Goal: Information Seeking & Learning: Learn about a topic

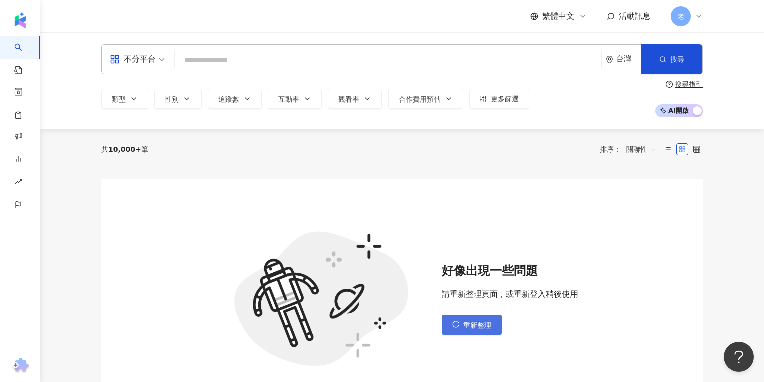
click at [473, 326] on span "重新整理" at bounding box center [477, 326] width 28 height 8
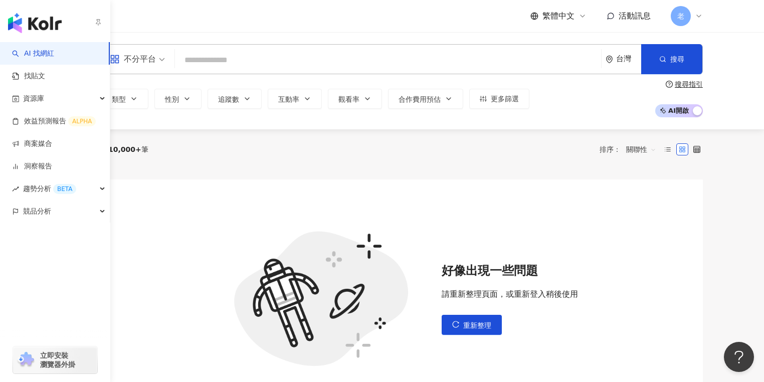
click at [33, 57] on link "AI 找網紅" at bounding box center [33, 54] width 42 height 10
click at [45, 74] on link "找貼文" at bounding box center [28, 76] width 33 height 10
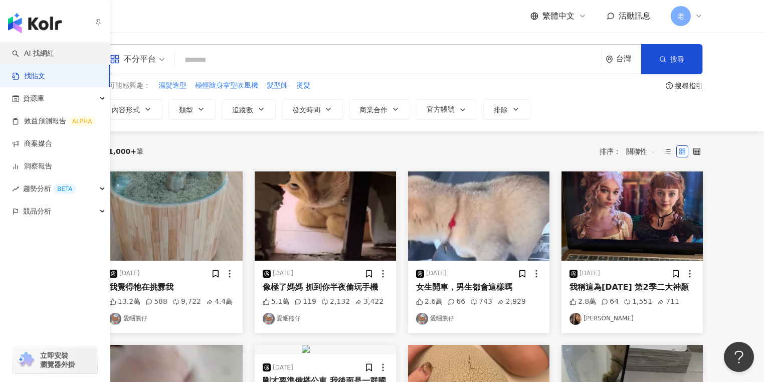
click at [54, 49] on link "AI 找網紅" at bounding box center [33, 54] width 42 height 10
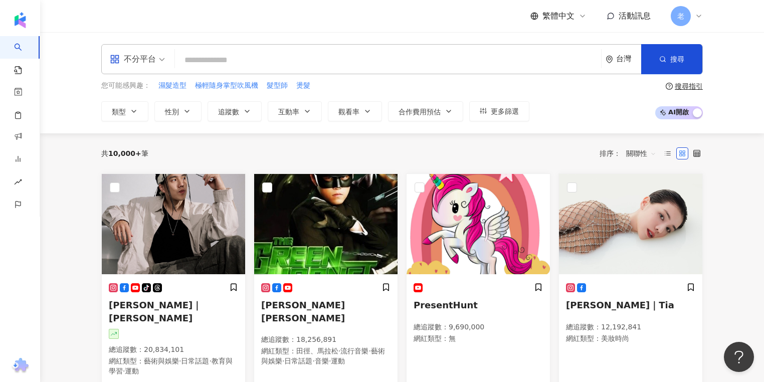
click at [261, 142] on div "共 10,000+ 筆 排序： 關聯性" at bounding box center [402, 153] width 602 height 40
click at [231, 88] on span "極輕隨身掌型吹風機" at bounding box center [226, 86] width 63 height 10
type input "*********"
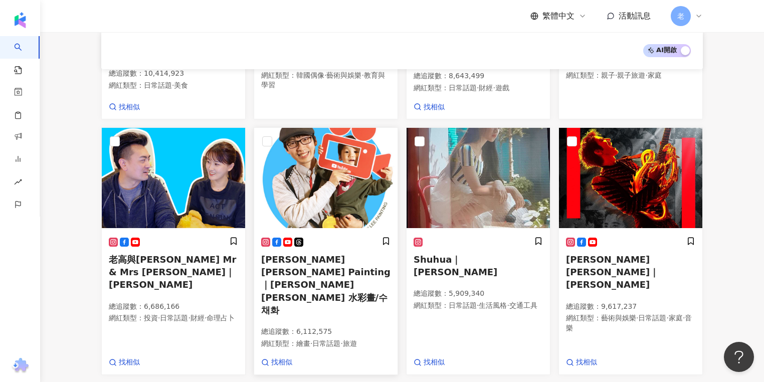
scroll to position [562, 0]
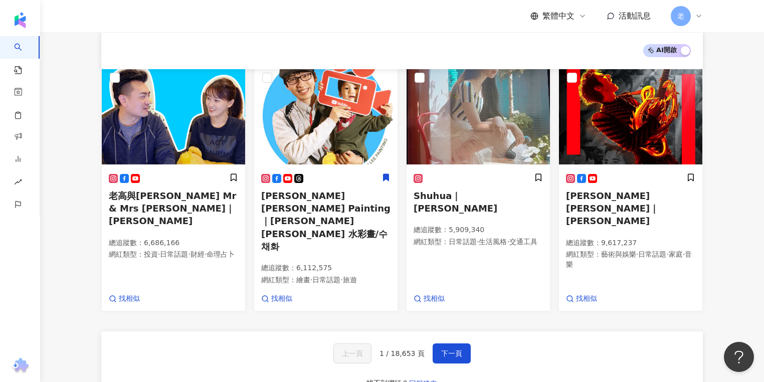
click at [296, 55] on div "AI 開啟 AI 關閉" at bounding box center [402, 50] width 578 height 13
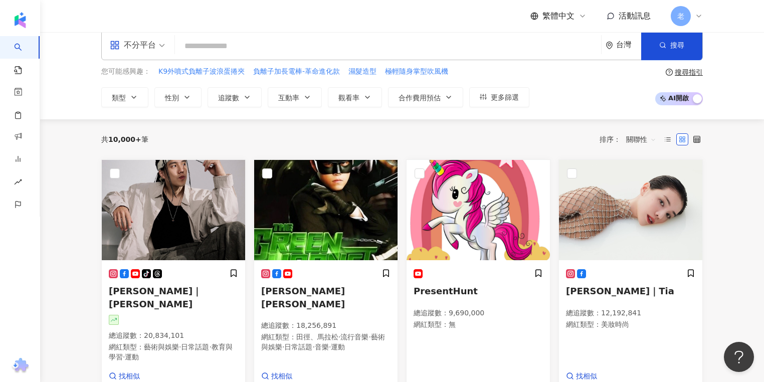
scroll to position [0, 0]
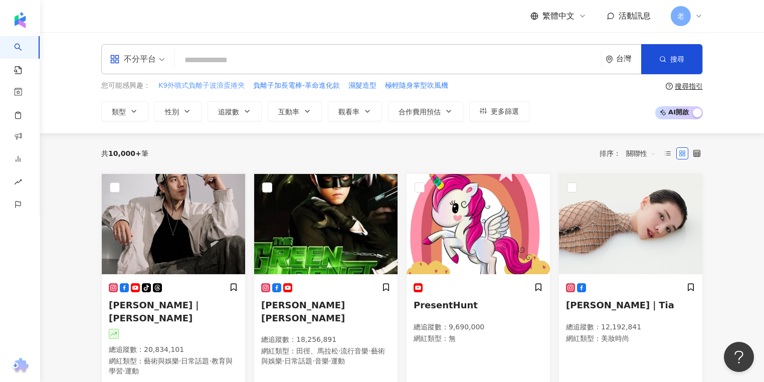
click at [211, 83] on span "K9外噴式負離子波浪蛋捲夾" at bounding box center [201, 86] width 86 height 10
type input "**********"
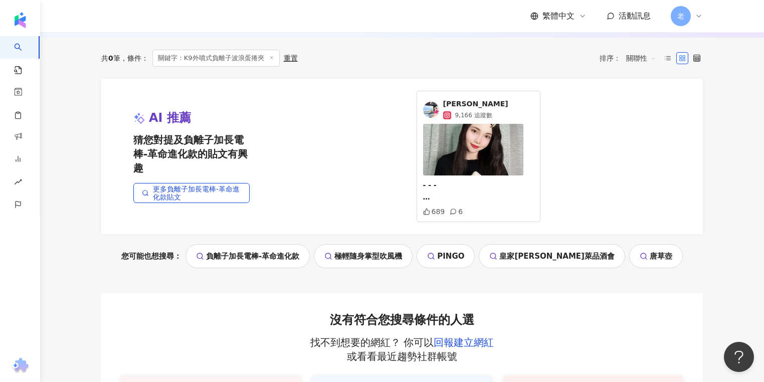
scroll to position [160, 0]
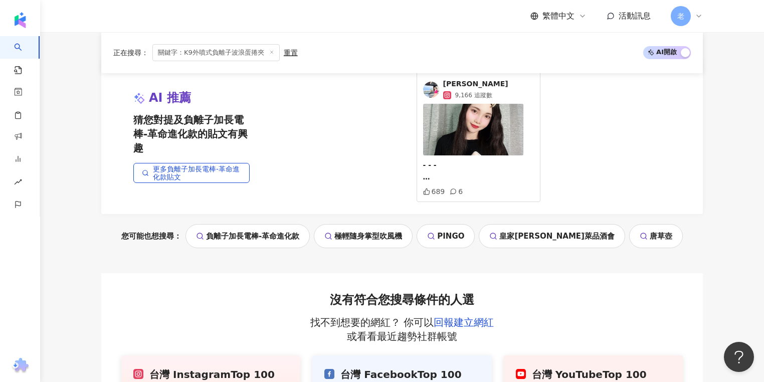
click at [456, 136] on img at bounding box center [473, 130] width 100 height 52
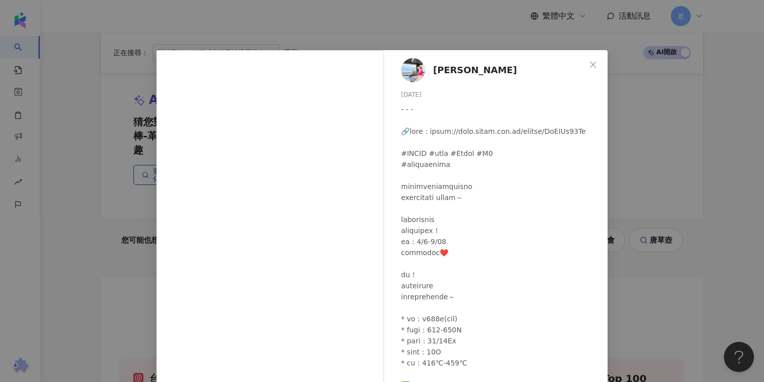
click at [661, 194] on div "[PERSON_NAME] [DATE] 689 6 查看原始貼文" at bounding box center [382, 191] width 764 height 382
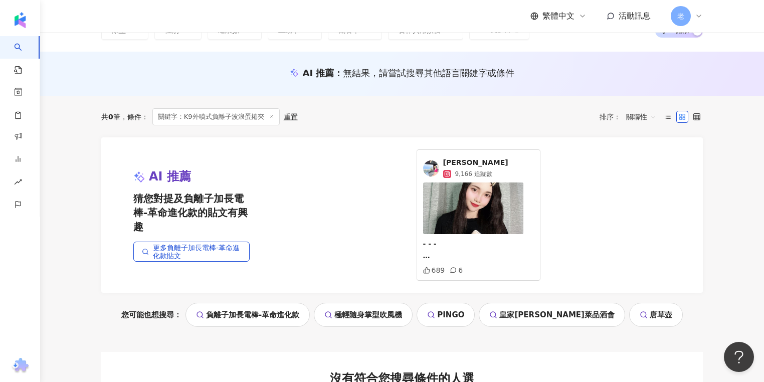
scroll to position [80, 0]
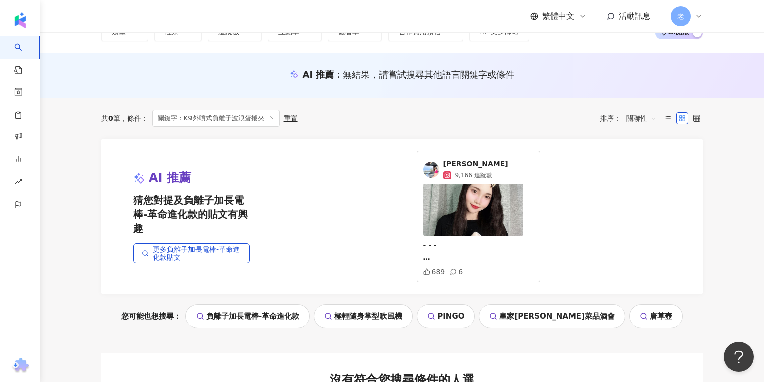
drag, startPoint x: 277, startPoint y: 116, endPoint x: 272, endPoint y: 117, distance: 5.0
click at [274, 116] on span "關鍵字：K9外噴式負離子波浪蛋捲夾" at bounding box center [215, 118] width 127 height 17
click at [272, 117] on icon at bounding box center [271, 117] width 5 height 5
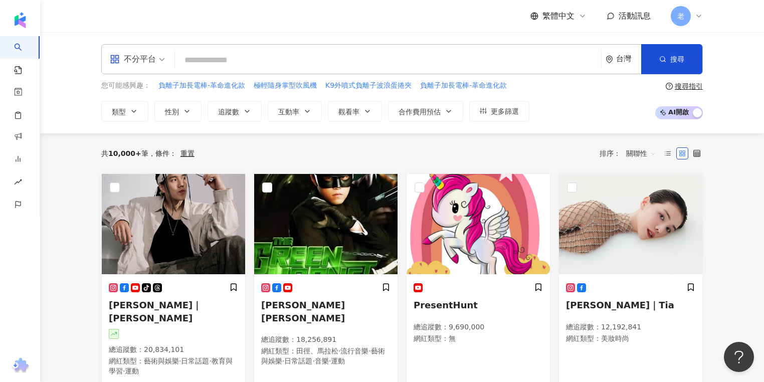
click at [272, 61] on input "search" at bounding box center [388, 60] width 418 height 19
click at [141, 113] on button "類型" at bounding box center [124, 111] width 47 height 20
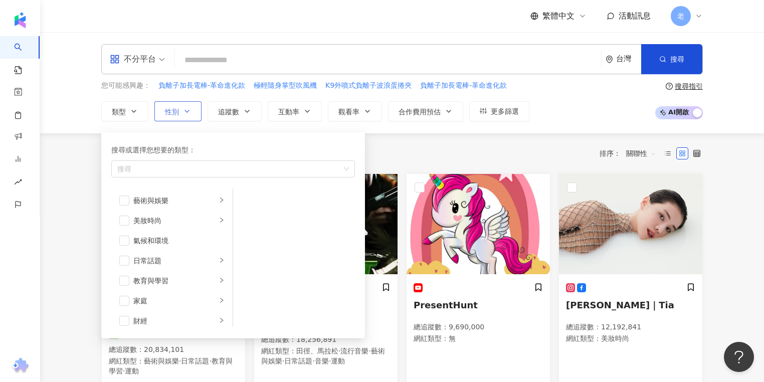
click at [175, 109] on span "性別" at bounding box center [172, 112] width 14 height 8
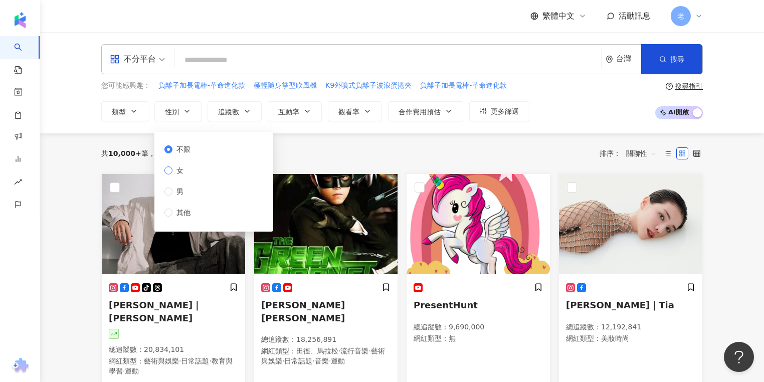
click at [177, 167] on span "女" at bounding box center [180, 170] width 15 height 11
click at [240, 114] on button "追蹤數" at bounding box center [235, 111] width 54 height 20
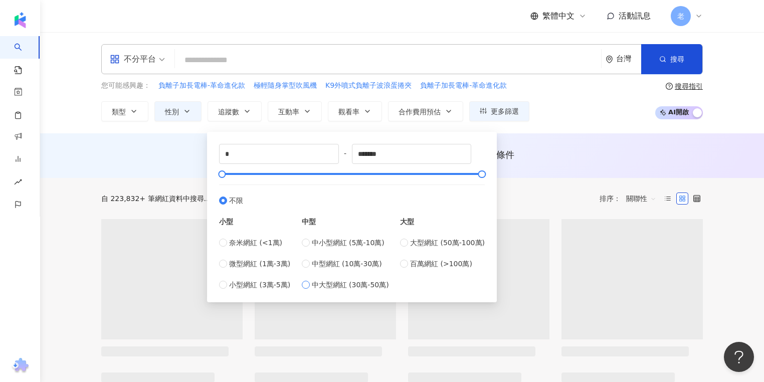
click at [319, 285] on span "中大型網紅 (30萬-50萬)" at bounding box center [350, 284] width 77 height 11
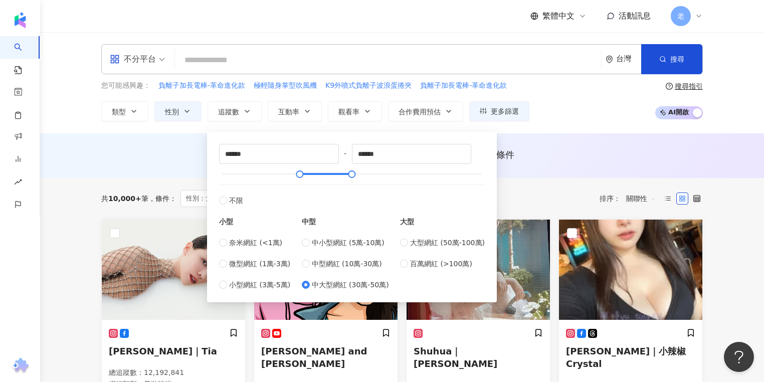
type input "******"
drag, startPoint x: 359, startPoint y: 174, endPoint x: 399, endPoint y: 174, distance: 40.1
click at [399, 174] on div at bounding box center [352, 174] width 260 height 6
type input "******"
drag, startPoint x: 461, startPoint y: 173, endPoint x: 475, endPoint y: 171, distance: 14.1
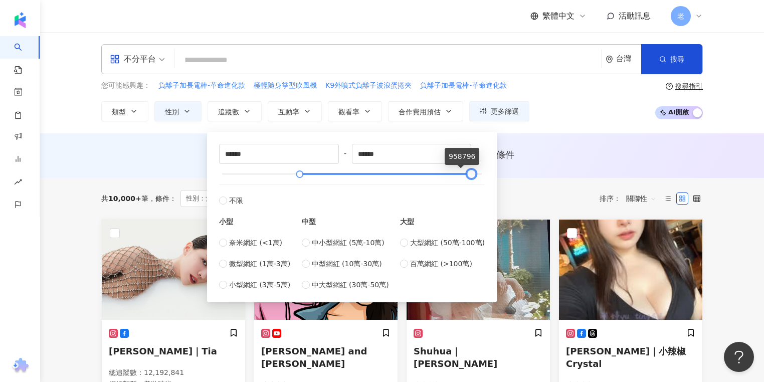
click at [474, 172] on div at bounding box center [471, 175] width 6 height 6
click at [549, 186] on div "共 10,000+ 筆 條件 ： 性別：女 重置 排序： 關聯性" at bounding box center [402, 198] width 602 height 41
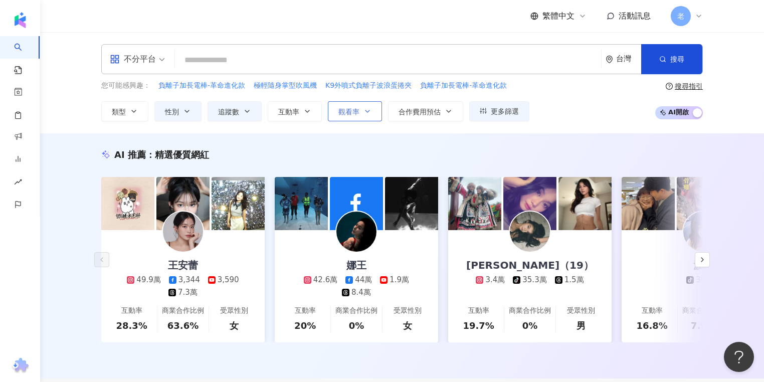
click at [341, 110] on span "觀看率" at bounding box center [349, 112] width 21 height 8
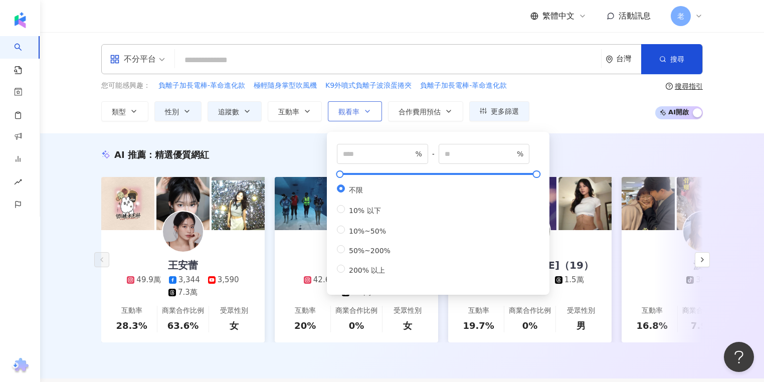
click at [341, 110] on span "觀看率" at bounding box center [349, 112] width 21 height 8
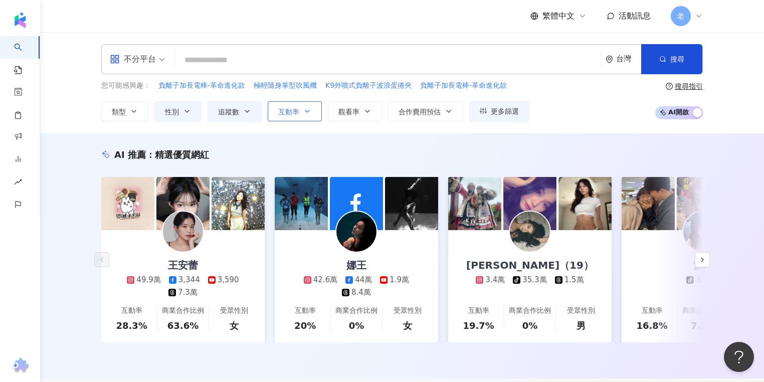
click at [298, 111] on span "互動率" at bounding box center [288, 112] width 21 height 8
click at [554, 130] on div "不分平台 台灣 搜尋 您可能感興趣： 負離子加長電棒-革命進化款 極輕隨身掌型吹風機 K9外噴式負離子波浪蛋捲夾 負離子加長電棒-革命進化款 類型 性別 追蹤…" at bounding box center [402, 82] width 724 height 101
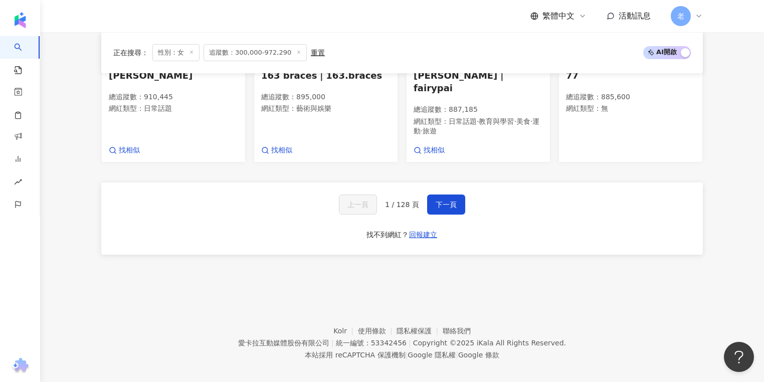
scroll to position [926, 0]
click at [211, 213] on div "上一頁 1 / 128 頁 下一頁 找不到網紅？ 回報建立" at bounding box center [402, 218] width 602 height 72
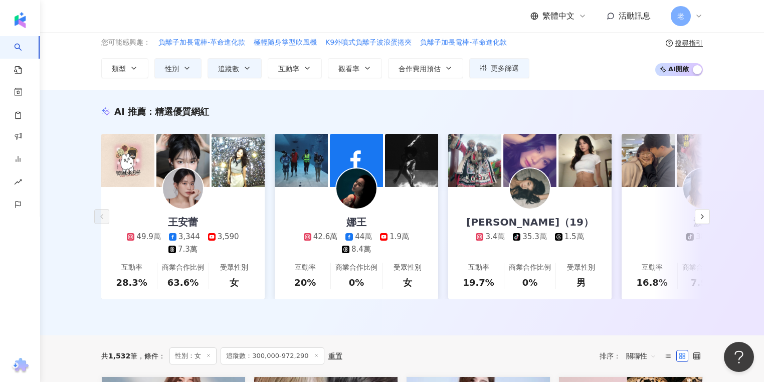
scroll to position [0, 0]
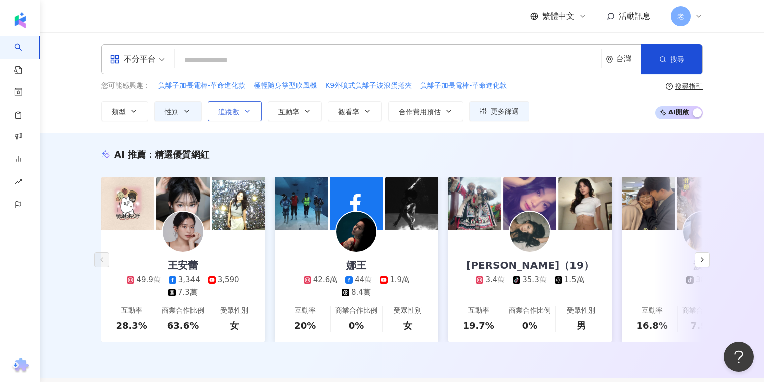
click at [249, 105] on button "追蹤數" at bounding box center [235, 111] width 54 height 20
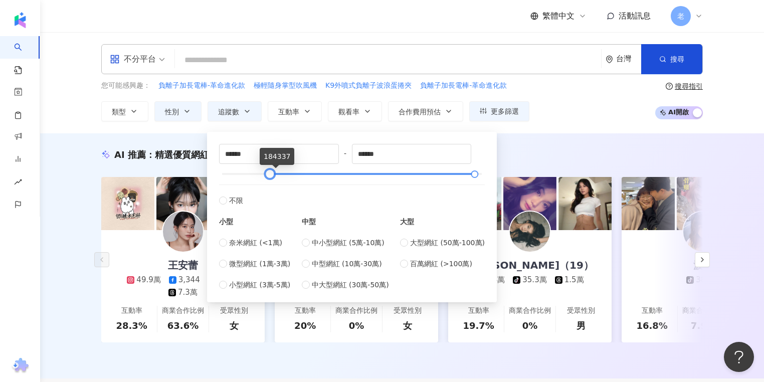
type input "******"
drag, startPoint x: 298, startPoint y: 171, endPoint x: 266, endPoint y: 174, distance: 32.2
click at [267, 174] on div at bounding box center [270, 175] width 6 height 6
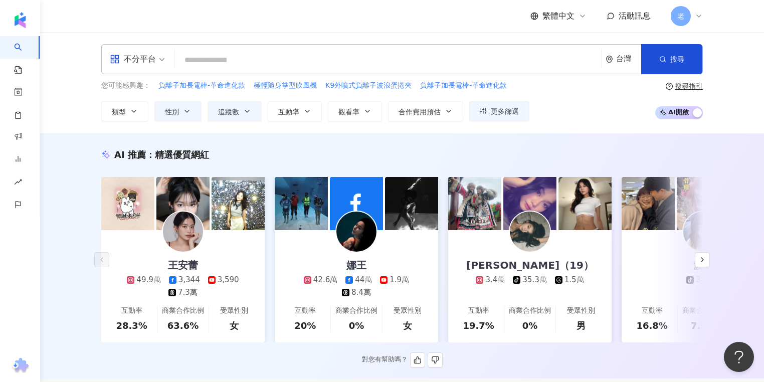
click at [576, 148] on div "AI 推薦 ： 精選優質網紅" at bounding box center [402, 154] width 602 height 13
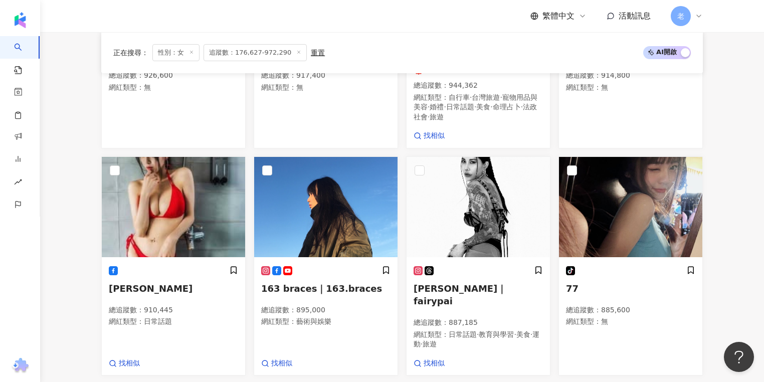
scroll to position [762, 0]
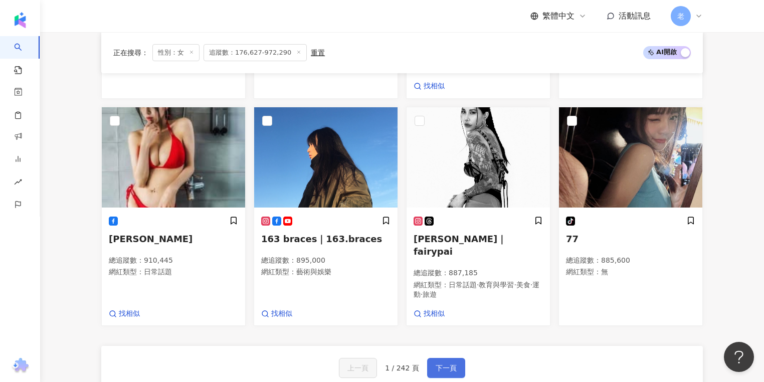
click at [450, 367] on button "下一頁" at bounding box center [446, 368] width 38 height 20
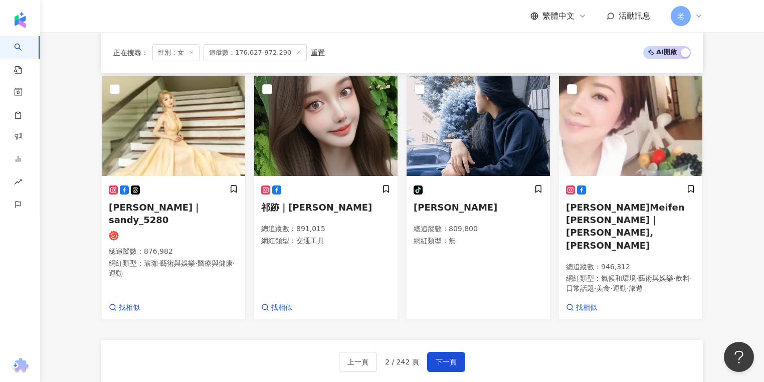
scroll to position [798, 0]
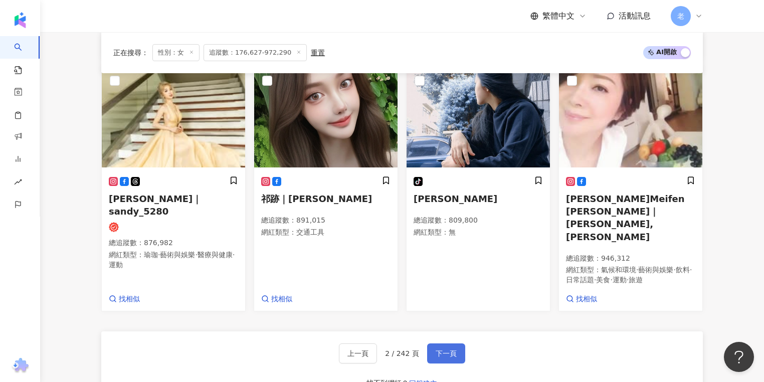
click at [446, 350] on span "下一頁" at bounding box center [446, 354] width 21 height 8
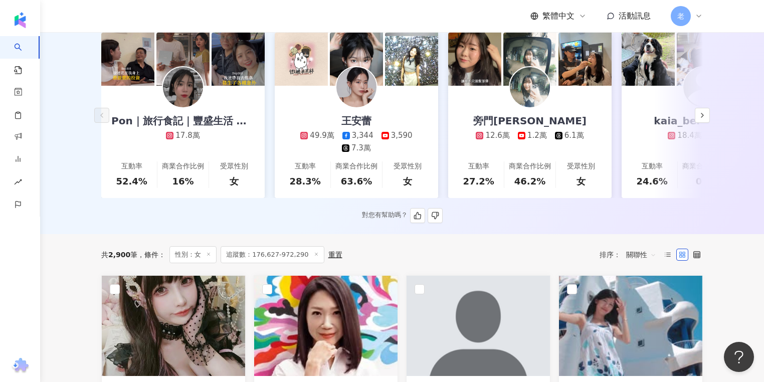
scroll to position [62, 0]
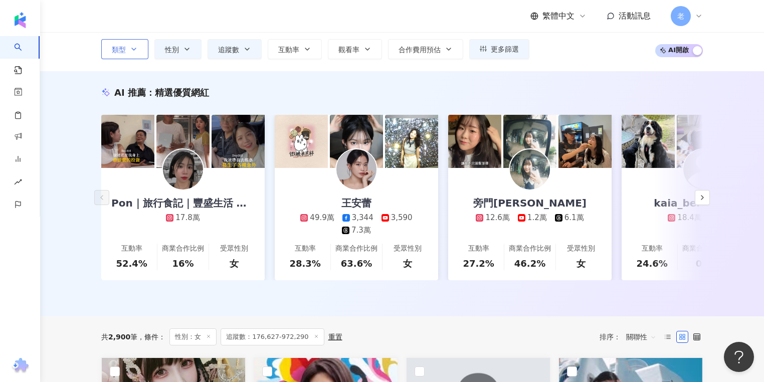
click at [137, 42] on button "類型" at bounding box center [124, 49] width 47 height 20
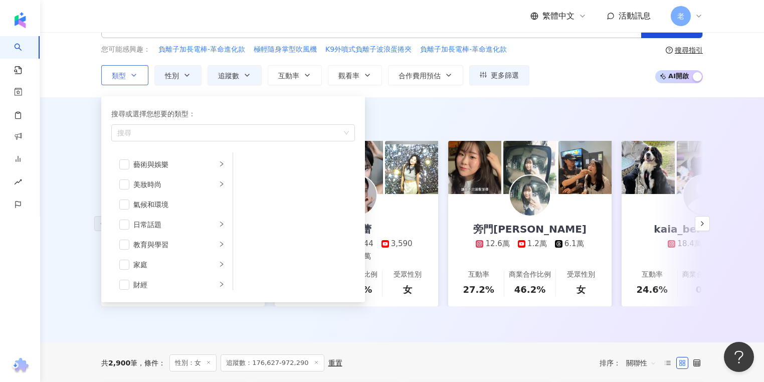
scroll to position [22, 0]
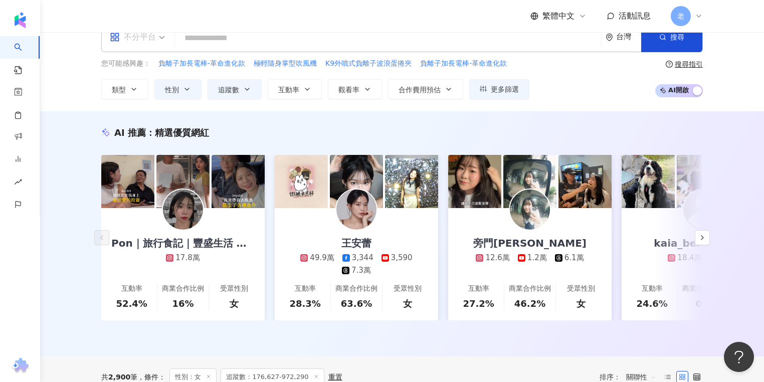
click at [140, 47] on span at bounding box center [137, 37] width 55 height 29
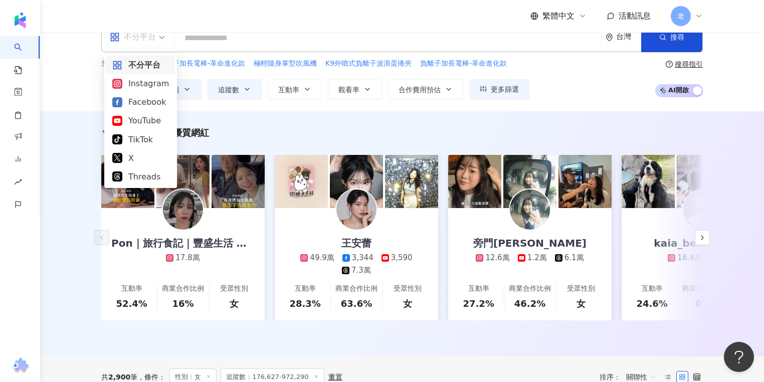
scroll to position [0, 0]
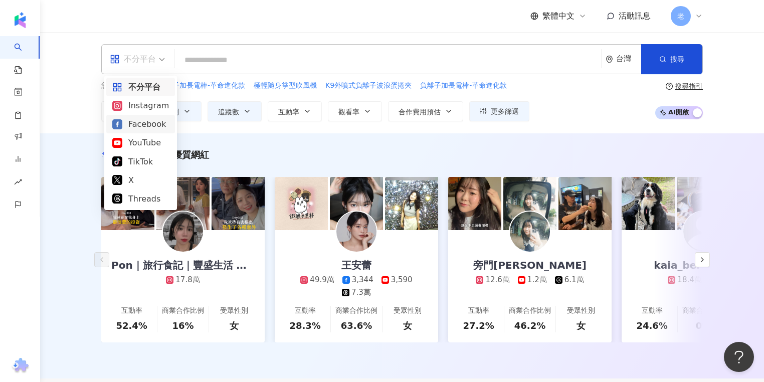
click at [156, 127] on div "Facebook" at bounding box center [140, 124] width 57 height 13
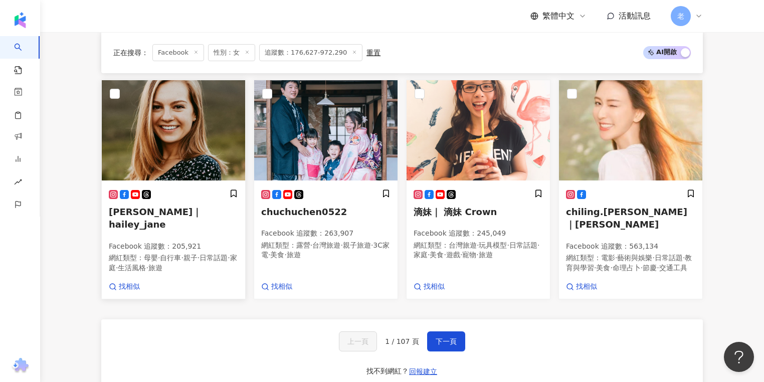
scroll to position [602, 0]
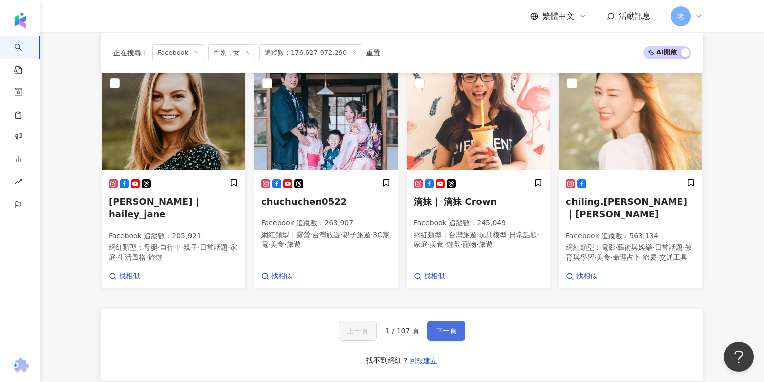
click at [438, 330] on span "下一頁" at bounding box center [446, 331] width 21 height 8
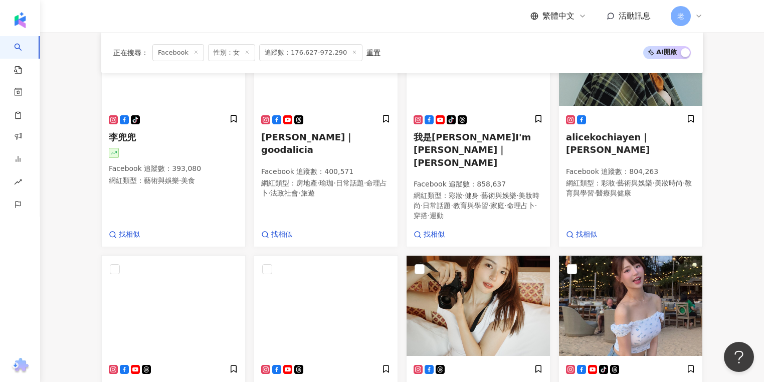
scroll to position [642, 0]
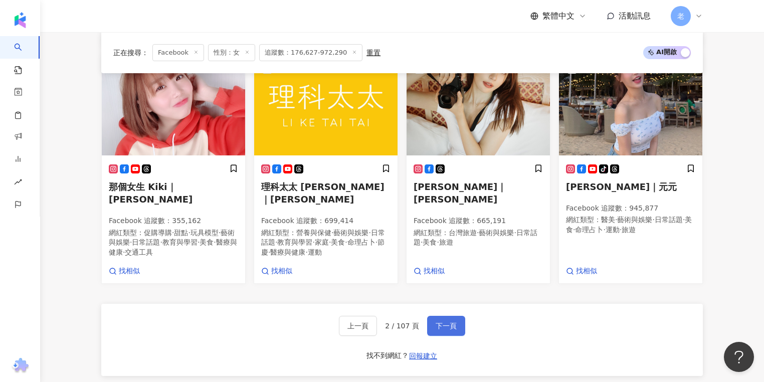
click at [443, 322] on span "下一頁" at bounding box center [446, 326] width 21 height 8
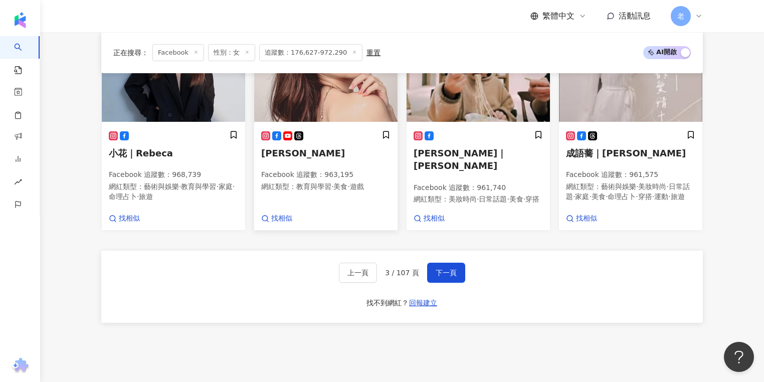
scroll to position [732, 0]
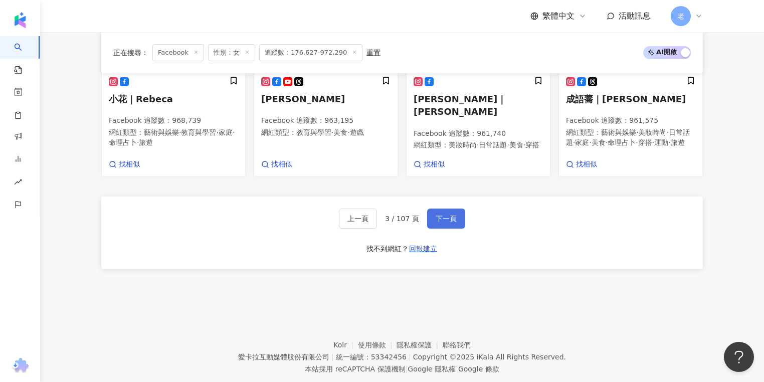
click at [442, 209] on button "下一頁" at bounding box center [446, 219] width 38 height 20
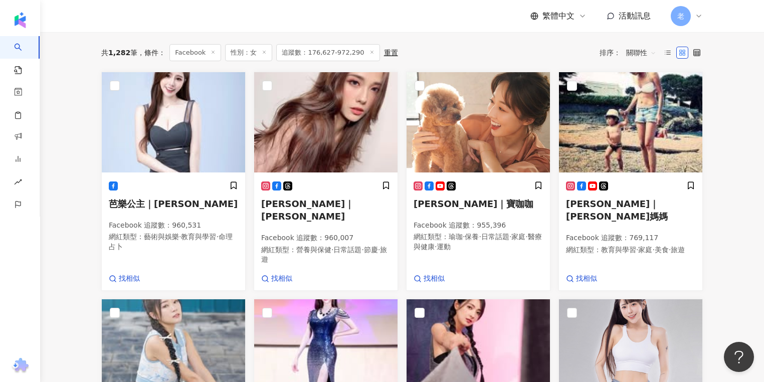
scroll to position [118, 0]
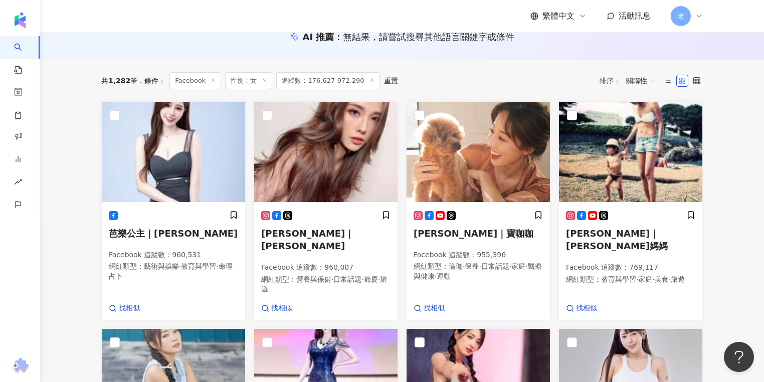
click at [79, 44] on div "AI 推薦 ： 無結果，請嘗試搜尋其他語言關鍵字或條件" at bounding box center [402, 38] width 724 height 45
